Goal: Task Accomplishment & Management: Use online tool/utility

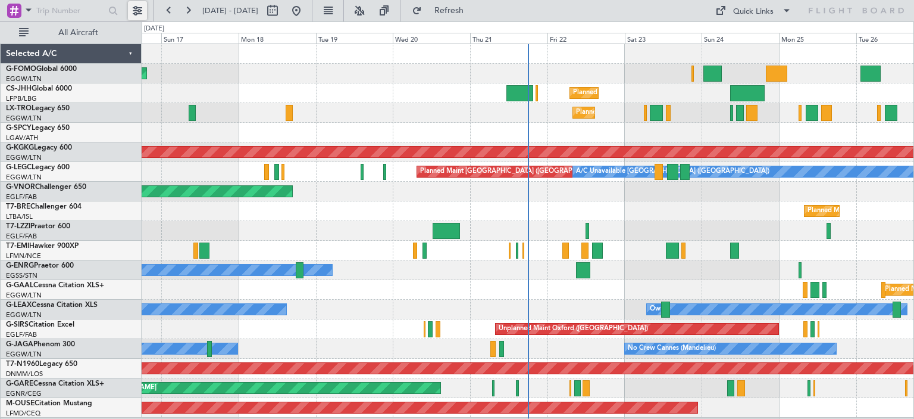
click at [138, 10] on button at bounding box center [137, 10] width 19 height 19
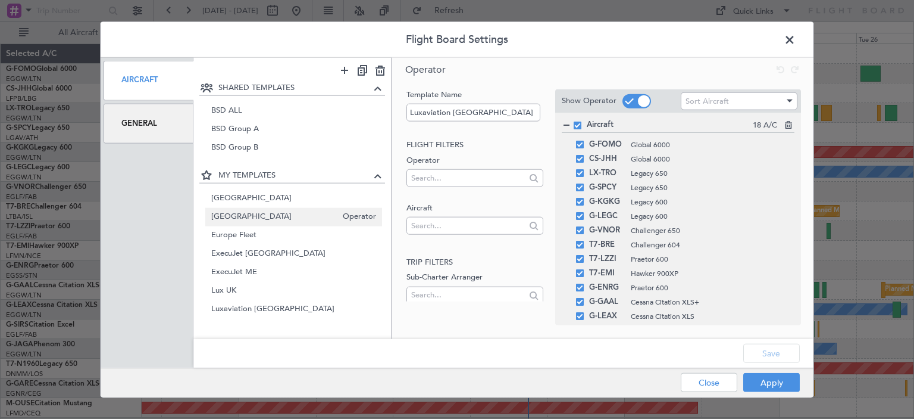
click at [242, 213] on span "[GEOGRAPHIC_DATA]" at bounding box center [274, 217] width 126 height 13
type input "[GEOGRAPHIC_DATA]"
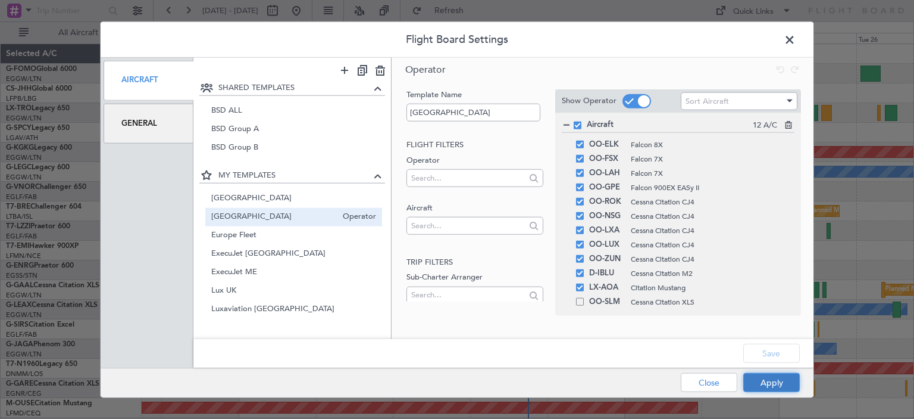
click at [790, 374] on button "Apply" at bounding box center [772, 382] width 57 height 19
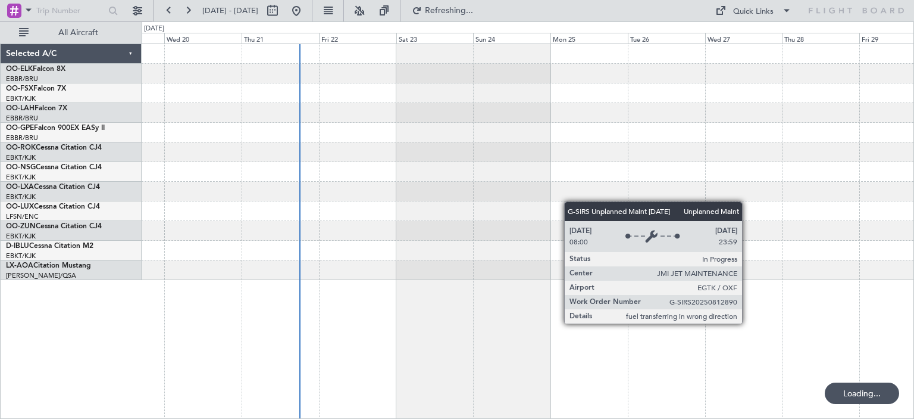
click at [389, 288] on div at bounding box center [528, 230] width 773 height 375
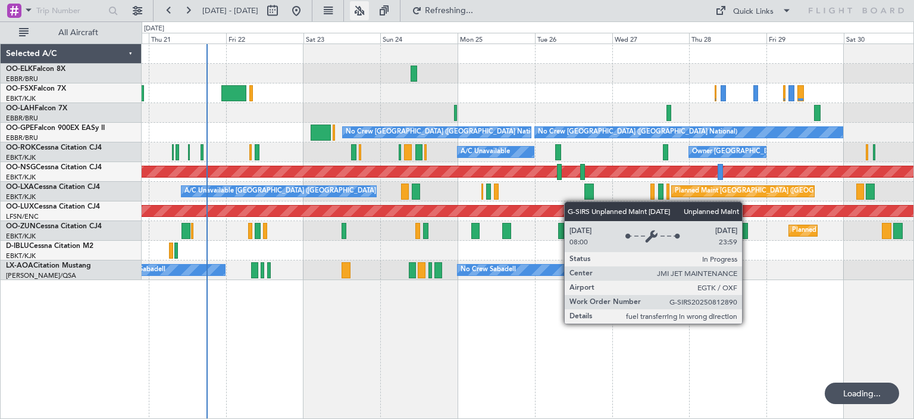
click at [369, 14] on button at bounding box center [359, 10] width 19 height 19
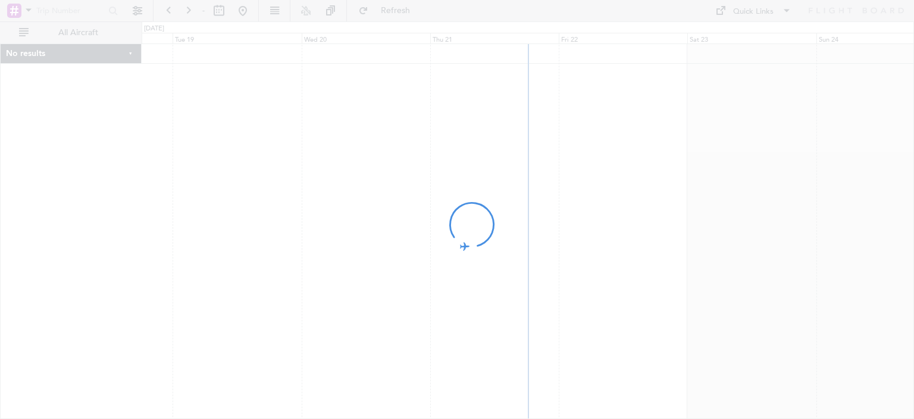
drag, startPoint x: 642, startPoint y: 188, endPoint x: 478, endPoint y: 207, distance: 165.5
click at [478, 207] on div at bounding box center [457, 209] width 914 height 419
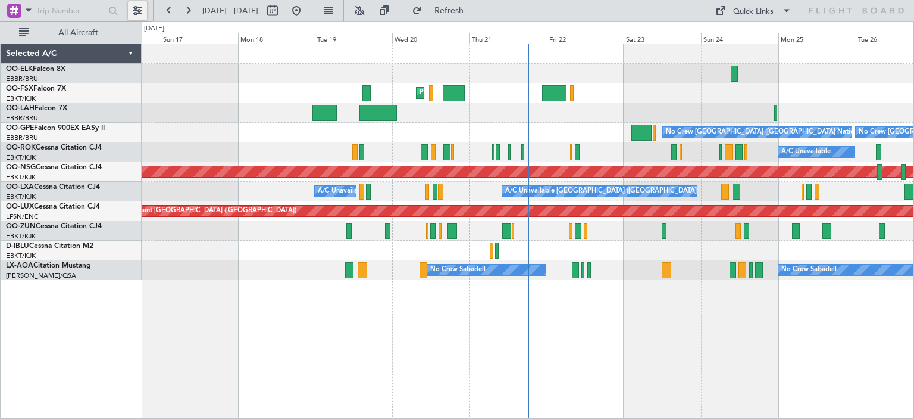
click at [142, 7] on button at bounding box center [137, 10] width 19 height 19
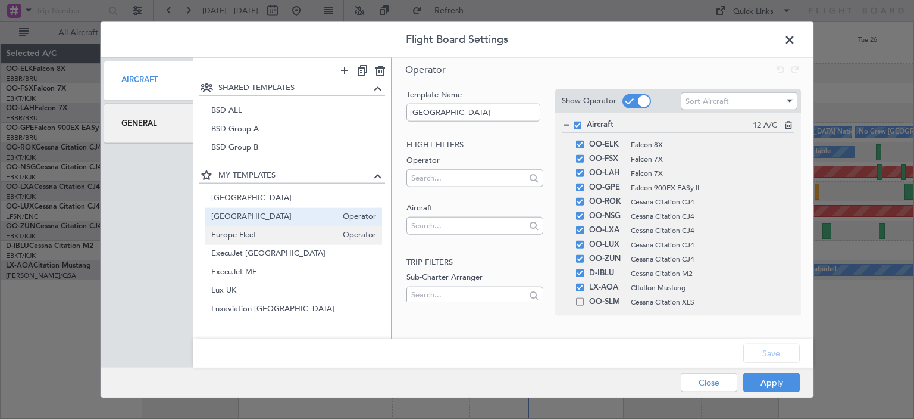
click at [263, 233] on span "Europe Fleet" at bounding box center [274, 235] width 126 height 13
type input "Europe Fleet"
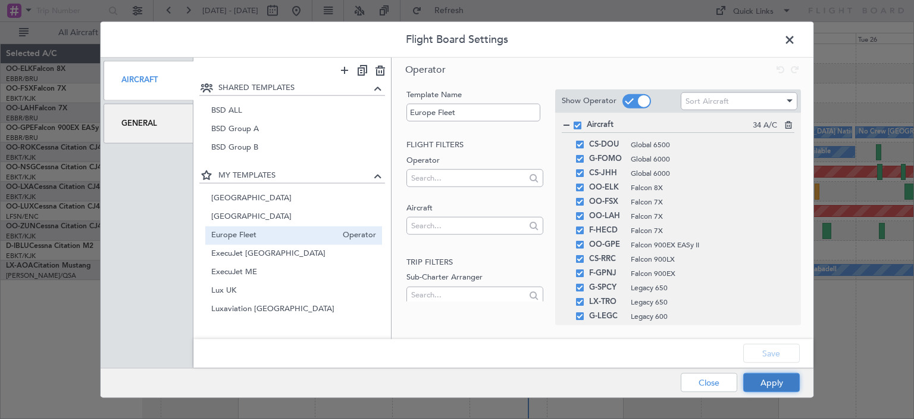
click at [782, 383] on button "Apply" at bounding box center [772, 382] width 57 height 19
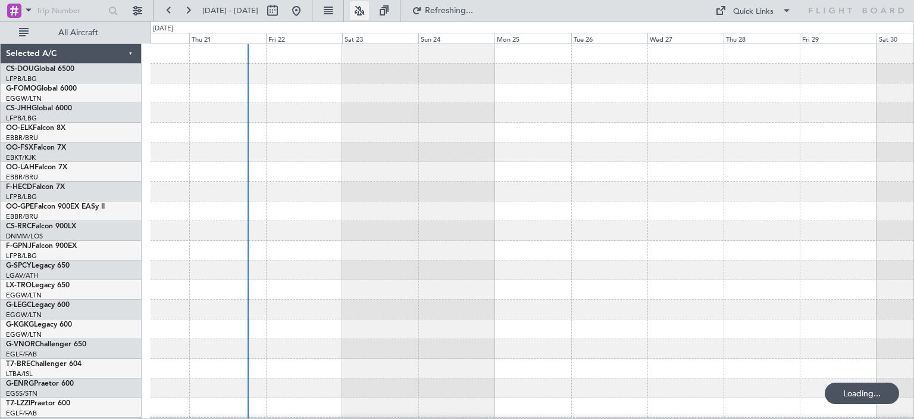
click at [369, 10] on button at bounding box center [359, 10] width 19 height 19
